Goal: Task Accomplishment & Management: Manage account settings

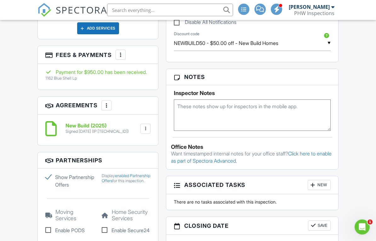
scroll to position [420, 0]
click at [120, 52] on div at bounding box center [120, 55] width 6 height 6
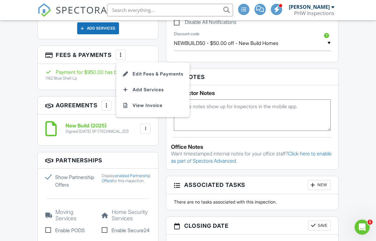
click at [157, 88] on li "Add Services" at bounding box center [153, 90] width 66 height 16
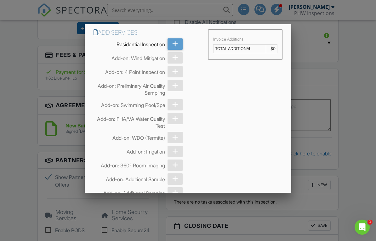
click at [176, 61] on div at bounding box center [174, 57] width 15 height 11
click at [178, 58] on div at bounding box center [174, 57] width 15 height 11
click at [174, 62] on div at bounding box center [174, 57] width 15 height 11
click at [48, 72] on div at bounding box center [188, 119] width 376 height 301
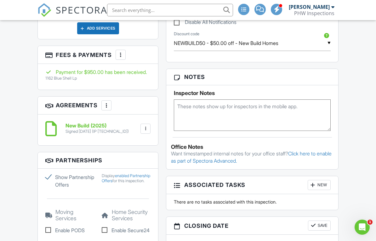
click at [122, 52] on div at bounding box center [120, 55] width 6 height 6
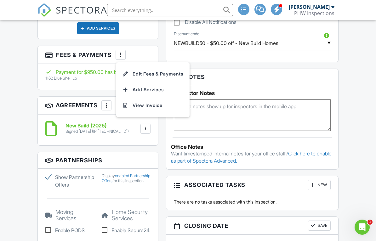
click at [152, 72] on li "Edit Fees & Payments" at bounding box center [153, 74] width 66 height 16
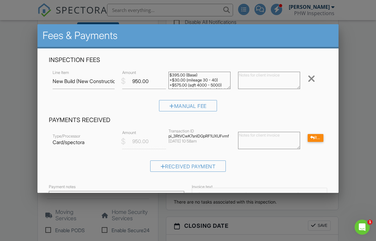
click at [204, 104] on div "Manual Fee" at bounding box center [188, 105] width 58 height 11
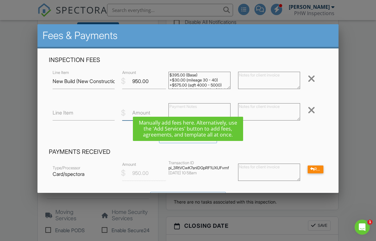
click at [143, 109] on input "Amount" at bounding box center [144, 112] width 44 height 15
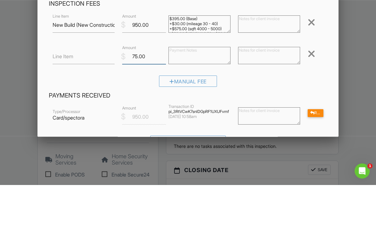
type input "75.00"
click at [82, 105] on input "Line Item" at bounding box center [84, 112] width 62 height 15
type input "Wind Mitigation"
click at [261, 132] on div "Manual Fee" at bounding box center [188, 140] width 278 height 16
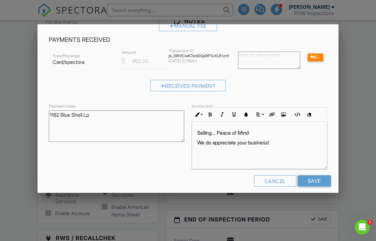
scroll to position [112, 0]
click at [318, 182] on input "Save" at bounding box center [313, 181] width 33 height 11
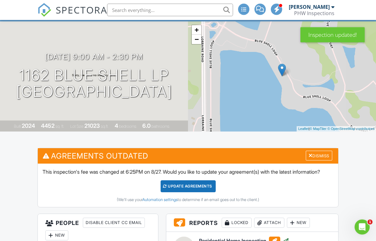
scroll to position [43, 0]
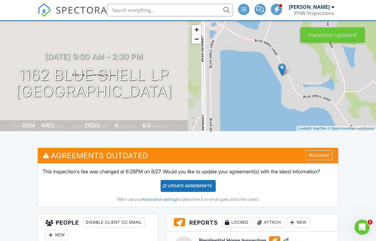
click at [322, 154] on div "Dismiss" at bounding box center [318, 155] width 26 height 10
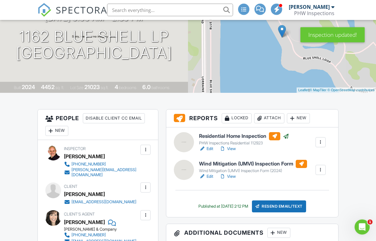
scroll to position [82, 0]
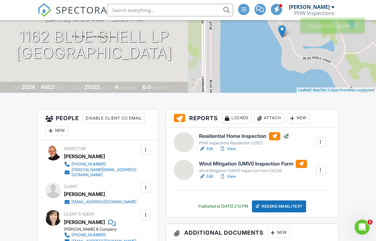
click at [322, 170] on div at bounding box center [320, 170] width 6 height 6
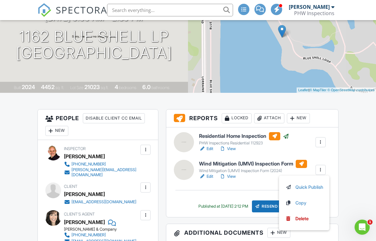
click at [316, 185] on link "Quick Publish" at bounding box center [304, 187] width 38 height 7
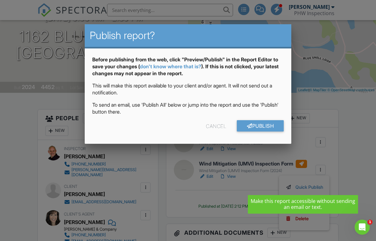
click at [273, 127] on link "Publish" at bounding box center [260, 125] width 47 height 11
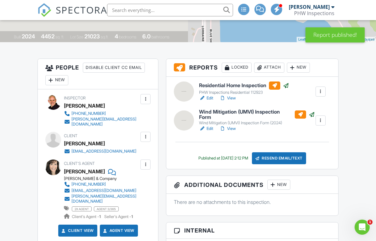
scroll to position [142, 0]
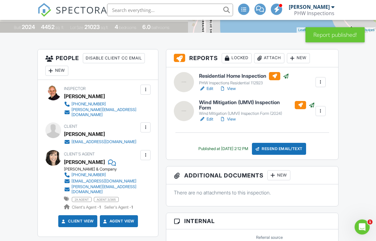
click at [300, 148] on div "Resend Email/Text" at bounding box center [279, 149] width 54 height 12
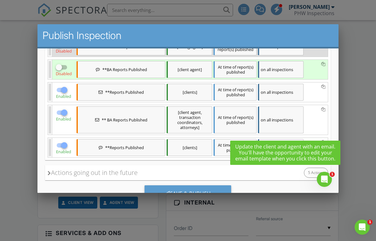
scroll to position [151, 0]
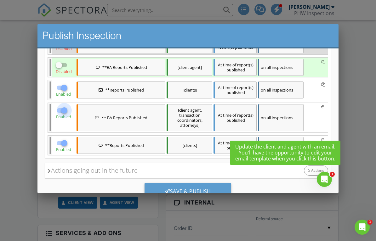
click at [65, 113] on div at bounding box center [64, 110] width 11 height 11
checkbox input "false"
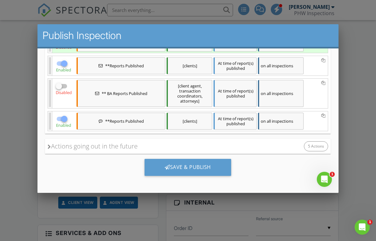
scroll to position [175, 0]
click at [363, 64] on div at bounding box center [188, 119] width 376 height 301
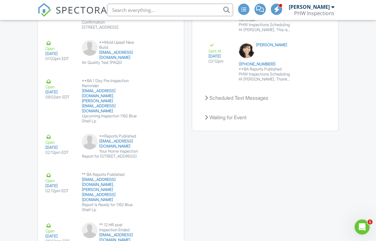
scroll to position [977, 0]
click at [164, 193] on button "Resend" at bounding box center [158, 194] width 28 height 12
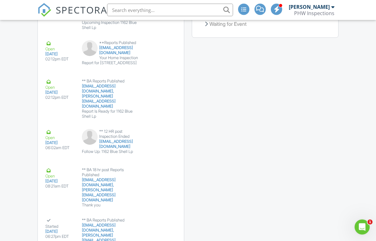
scroll to position [1070, 0]
click at [165, 63] on button "Resend" at bounding box center [158, 62] width 28 height 12
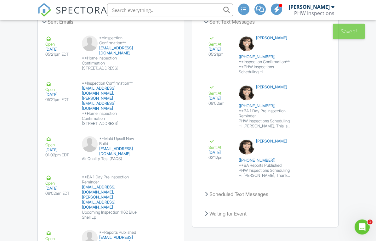
scroll to position [880, 0]
click at [325, 119] on button "Resend" at bounding box center [314, 113] width 28 height 12
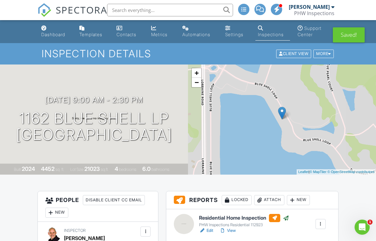
click at [294, 54] on div "Client View" at bounding box center [293, 54] width 35 height 8
